Goal: Find specific page/section: Find specific page/section

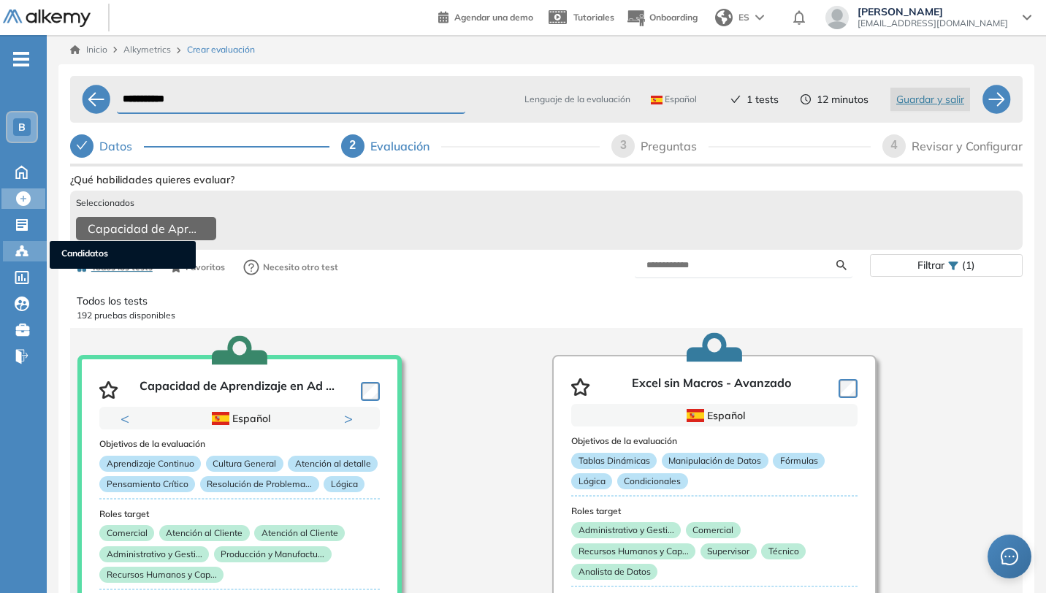
click at [15, 255] on icon at bounding box center [22, 251] width 15 height 15
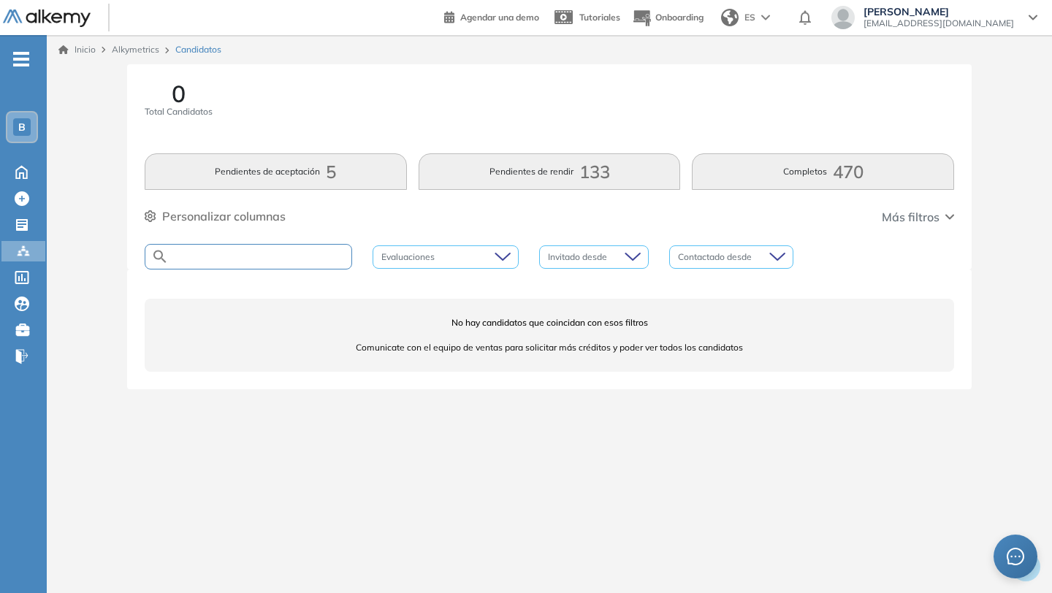
click at [311, 258] on input "text" at bounding box center [260, 256] width 183 height 11
type input "******"
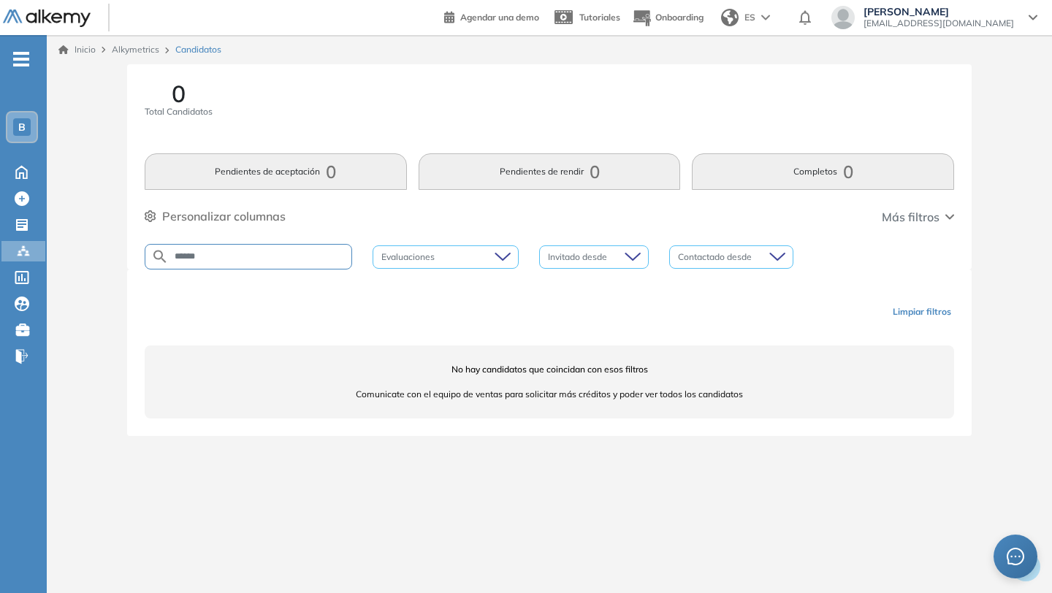
drag, startPoint x: 245, startPoint y: 257, endPoint x: 126, endPoint y: 257, distance: 119.1
click at [126, 257] on div "0 Total Candidatos Pendientes de aceptación 0 Pendientes de rendir 0 Completos …" at bounding box center [550, 267] width 994 height 407
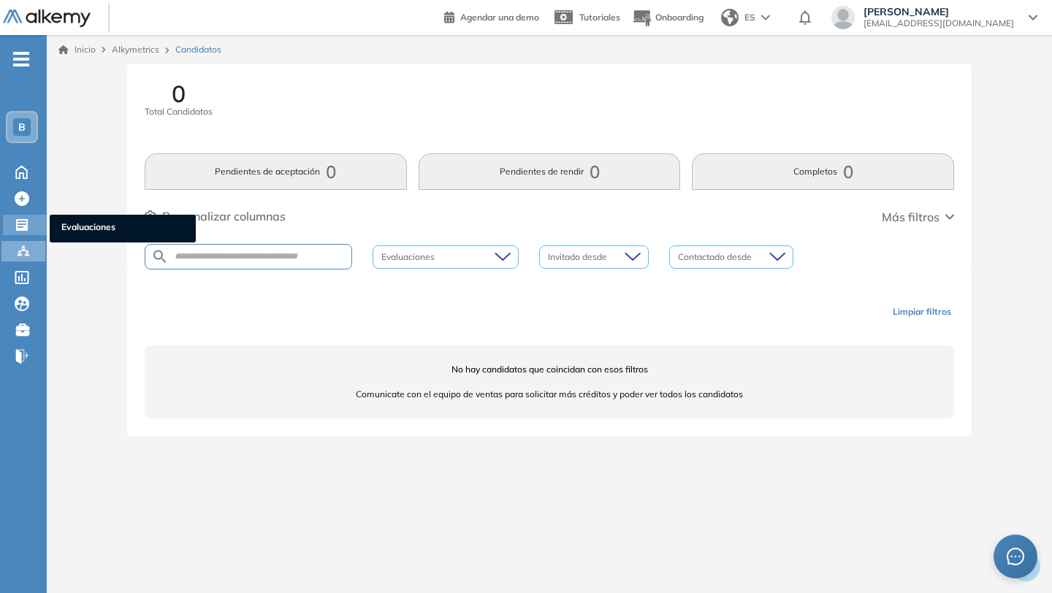
click at [20, 221] on icon at bounding box center [22, 225] width 15 height 15
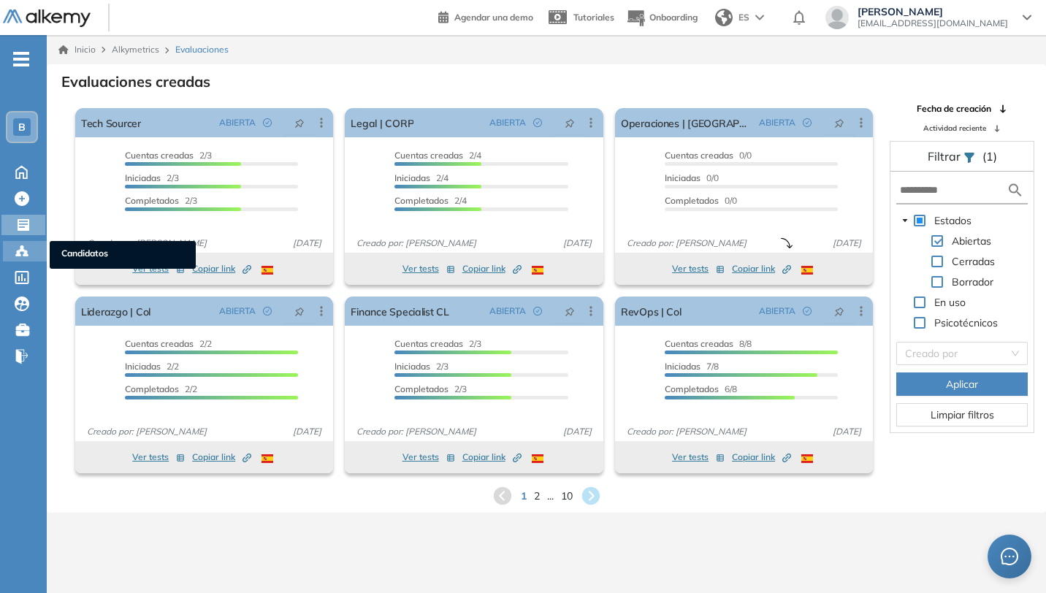
click at [20, 249] on icon at bounding box center [22, 250] width 4 height 3
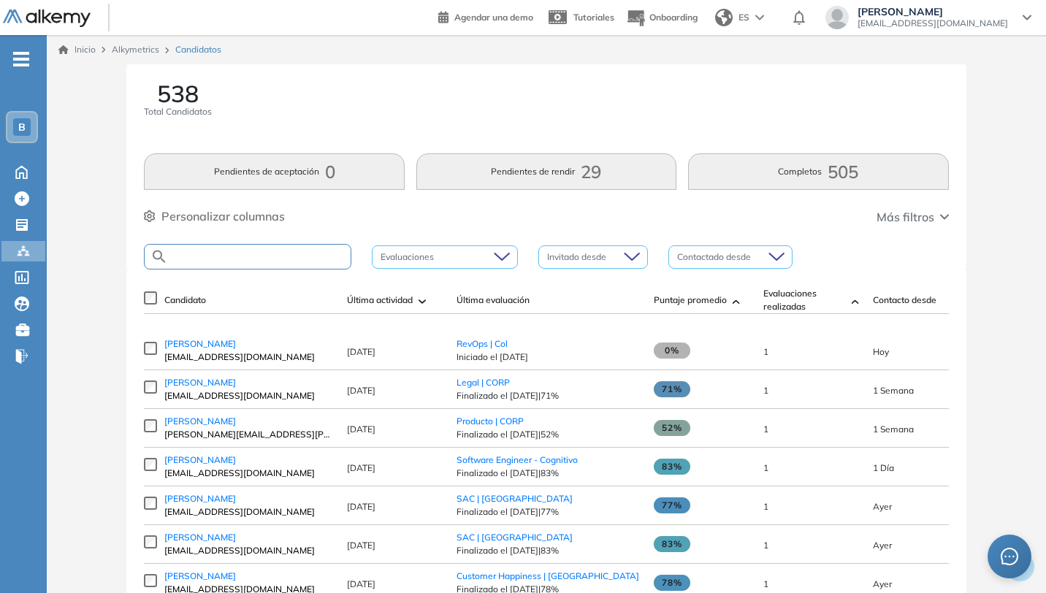
click at [223, 254] on input "text" at bounding box center [259, 256] width 183 height 11
type input "*"
type input "*******"
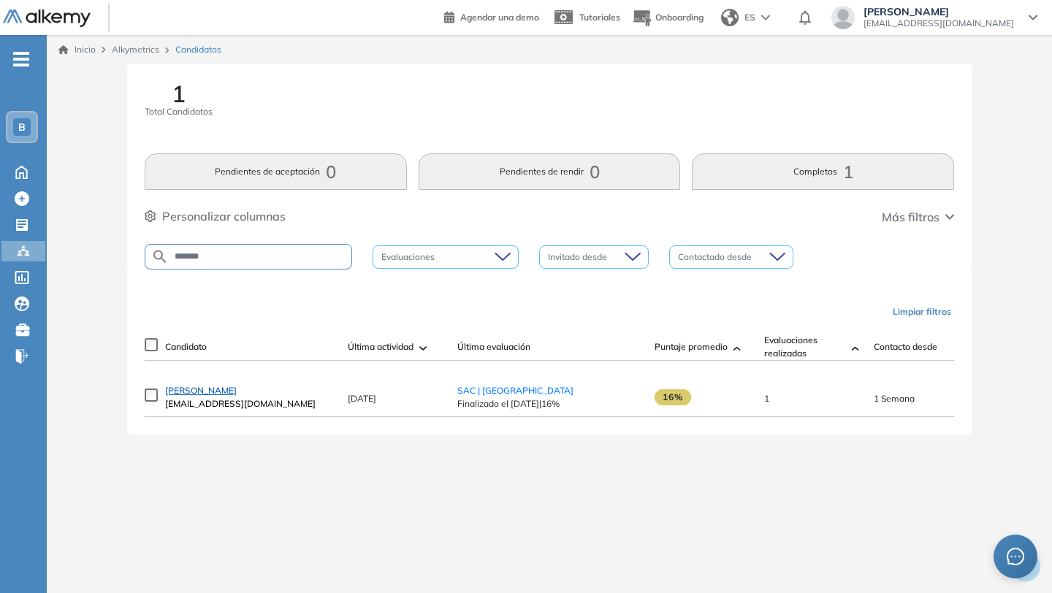
click at [233, 396] on span "[PERSON_NAME]" at bounding box center [201, 390] width 72 height 11
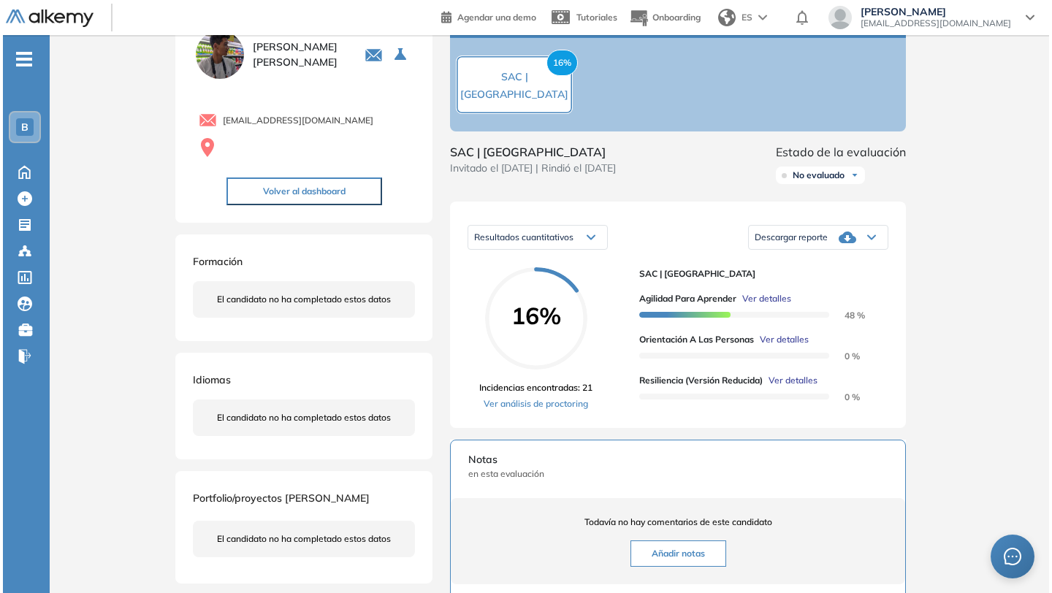
scroll to position [58, 0]
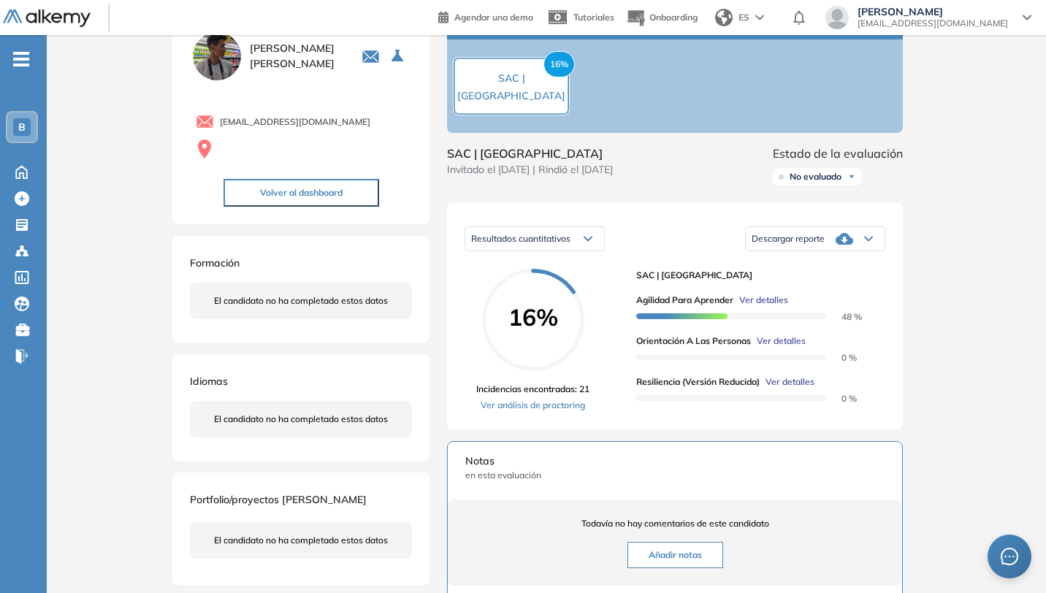
click at [796, 348] on span "Ver detalles" at bounding box center [781, 341] width 49 height 13
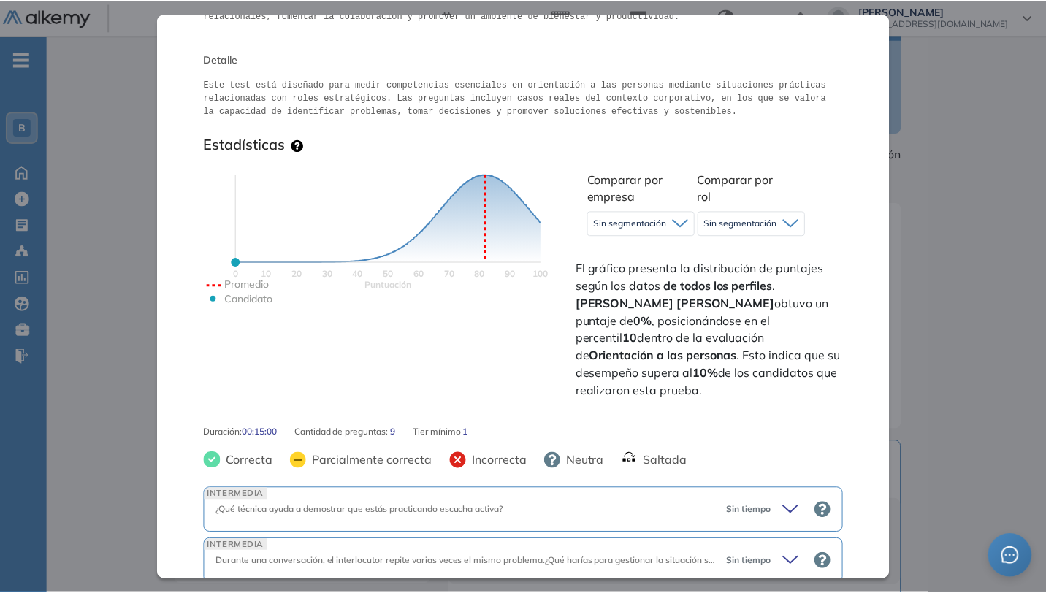
scroll to position [0, 0]
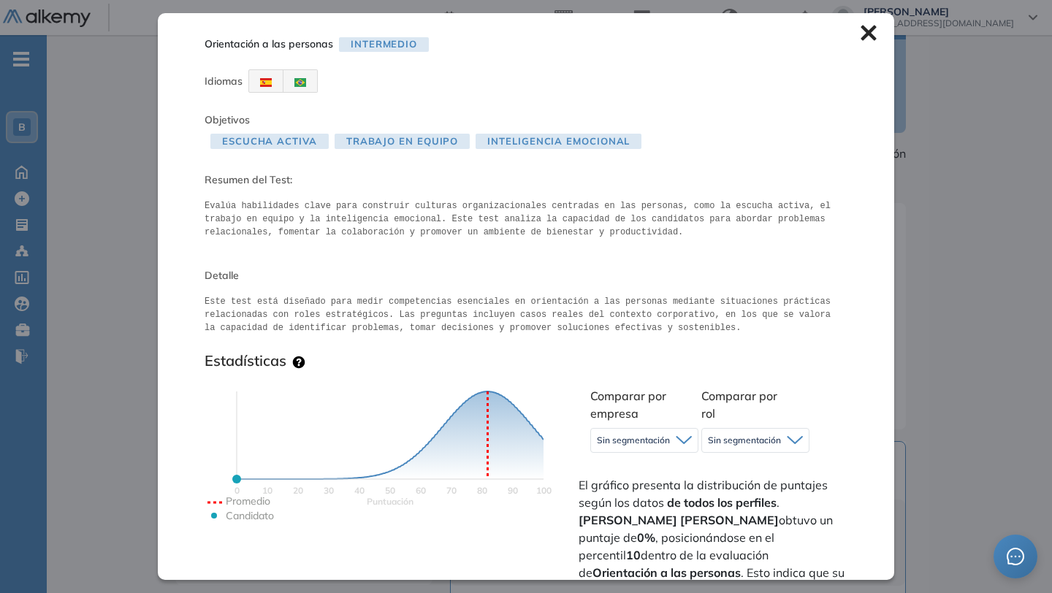
click at [862, 25] on icon at bounding box center [869, 33] width 16 height 16
